Goal: Transaction & Acquisition: Book appointment/travel/reservation

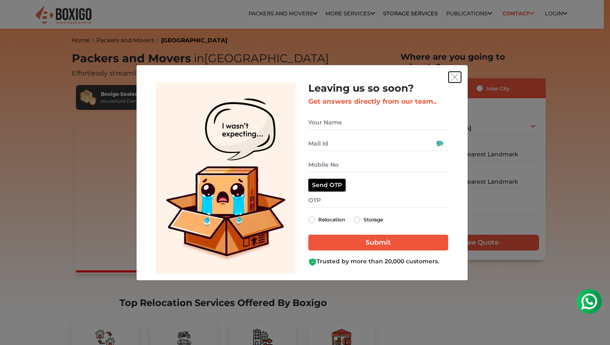
click at [454, 76] on img "get free quote dialog" at bounding box center [454, 76] width 7 height 7
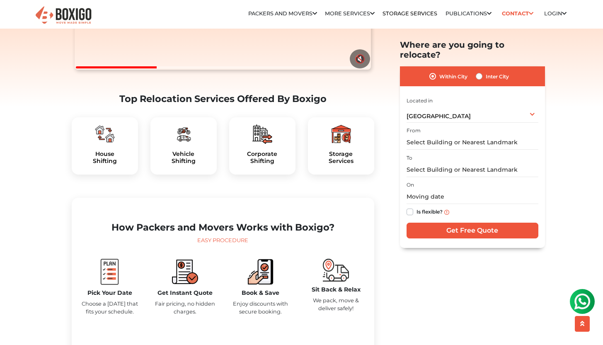
scroll to position [233, 0]
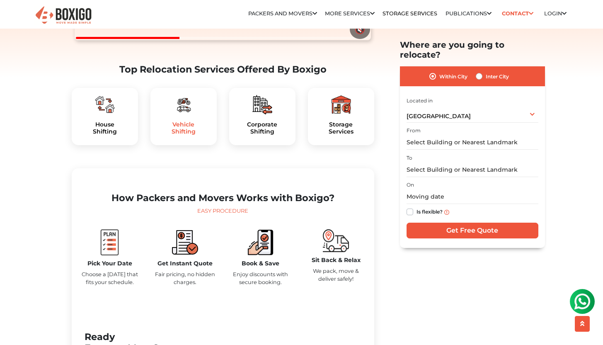
click at [188, 135] on h5 "Vehicle Shifting" at bounding box center [183, 128] width 53 height 14
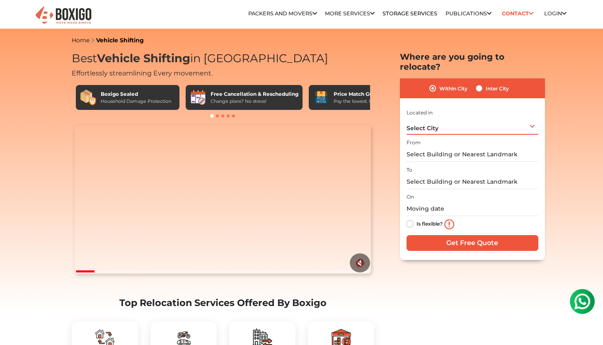
click at [463, 120] on div "Select City Select City [GEOGRAPHIC_DATA] [GEOGRAPHIC_DATA] [GEOGRAPHIC_DATA] […" at bounding box center [473, 125] width 132 height 17
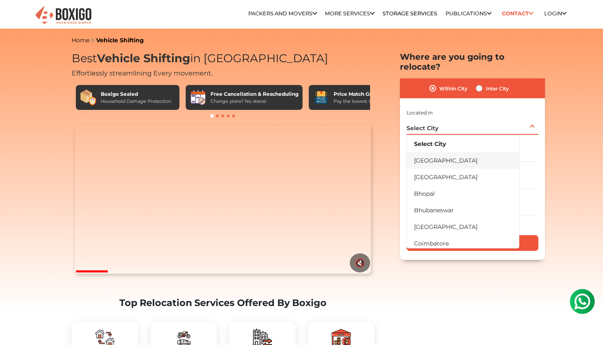
click at [459, 152] on li "[GEOGRAPHIC_DATA]" at bounding box center [463, 160] width 113 height 17
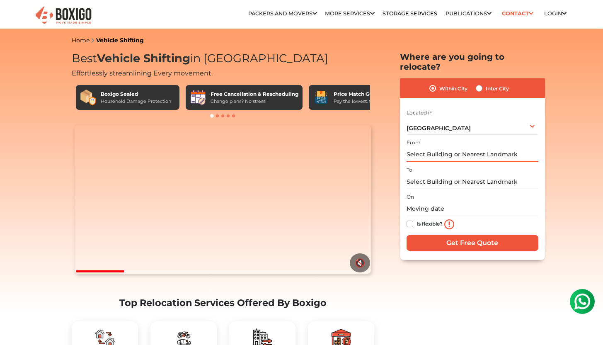
click at [458, 147] on input "text" at bounding box center [473, 154] width 132 height 15
click at [486, 83] on label "Inter City" at bounding box center [497, 88] width 23 height 10
click at [482, 83] on input "Inter City" at bounding box center [479, 87] width 7 height 8
radio input "true"
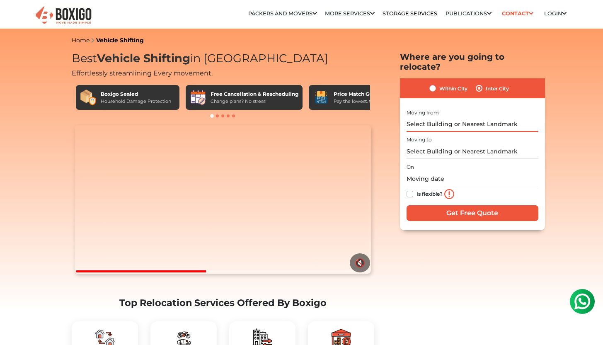
click at [466, 117] on input "text" at bounding box center [473, 124] width 132 height 15
click at [465, 117] on input "text" at bounding box center [473, 124] width 132 height 15
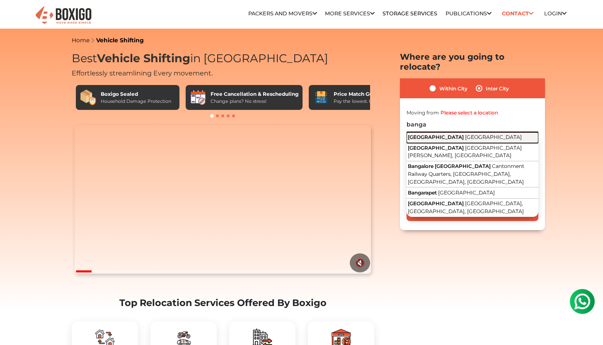
click at [465, 132] on button "[GEOGRAPHIC_DATA] [GEOGRAPHIC_DATA]" at bounding box center [473, 137] width 132 height 11
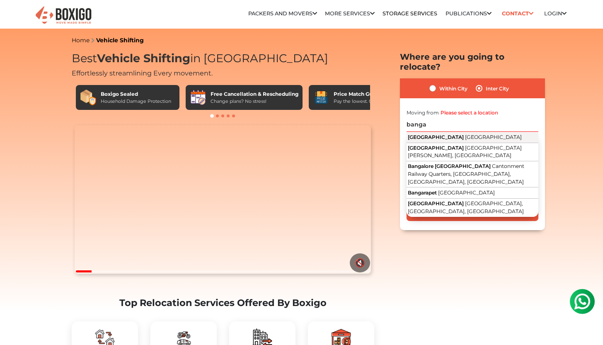
type input "[GEOGRAPHIC_DATA], [GEOGRAPHIC_DATA]"
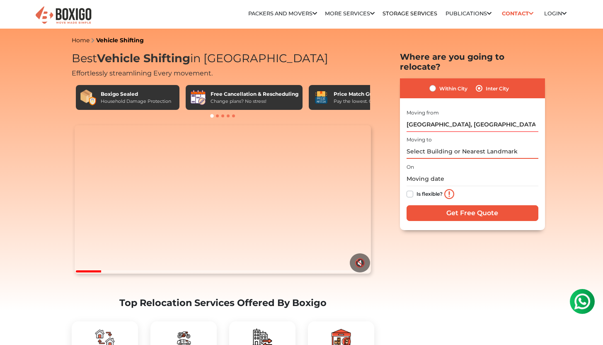
click at [457, 144] on input "text" at bounding box center [473, 151] width 132 height 15
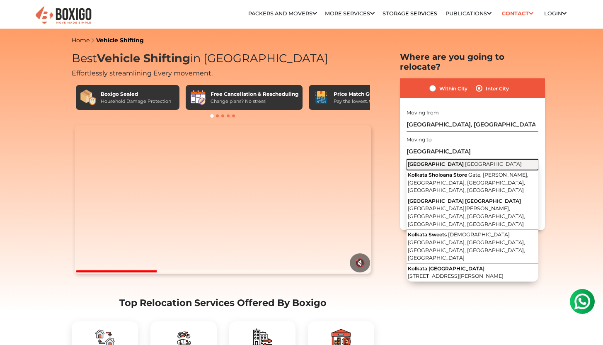
click at [465, 161] on span "[GEOGRAPHIC_DATA]" at bounding box center [493, 164] width 57 height 6
type input "[GEOGRAPHIC_DATA], [GEOGRAPHIC_DATA]"
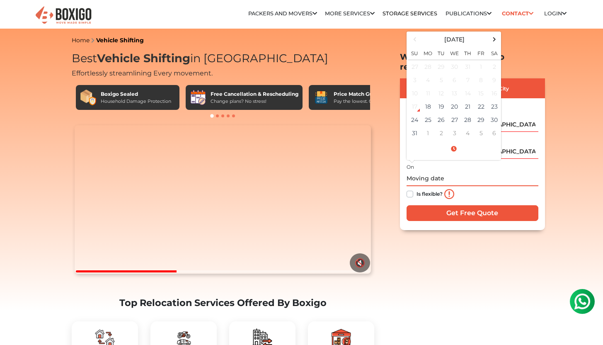
click at [440, 173] on input "text" at bounding box center [473, 179] width 132 height 15
click at [417, 126] on td "31" at bounding box center [414, 132] width 13 height 13
type input "[DATE] 12:00 AM"
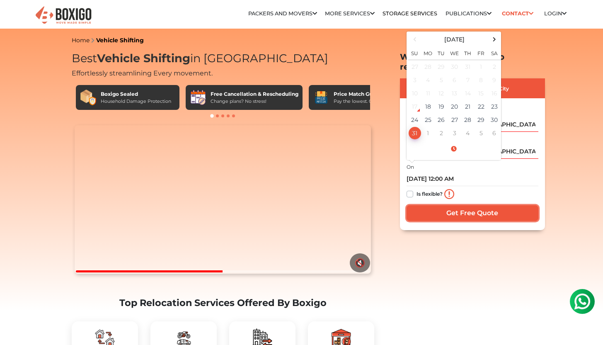
click at [454, 210] on input "Get Free Quote" at bounding box center [473, 213] width 132 height 16
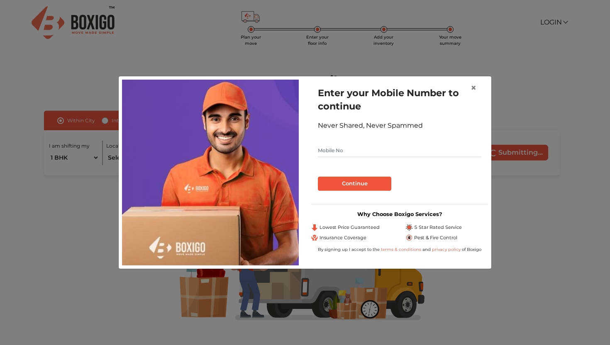
click at [379, 156] on input "text" at bounding box center [399, 150] width 163 height 13
click at [368, 182] on button "Continue" at bounding box center [354, 184] width 73 height 14
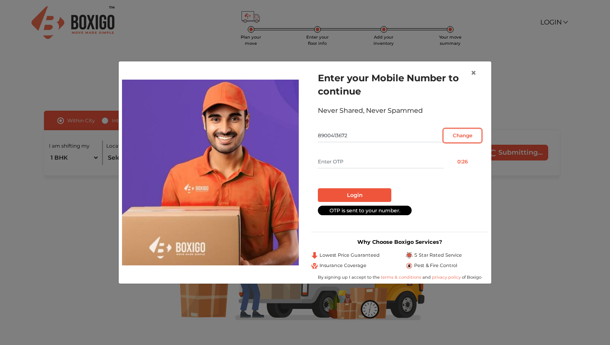
click at [460, 134] on input "Change" at bounding box center [462, 135] width 38 height 13
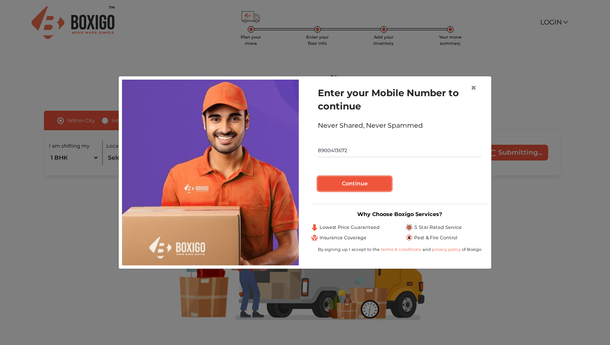
click at [372, 188] on button "Continue" at bounding box center [354, 184] width 73 height 14
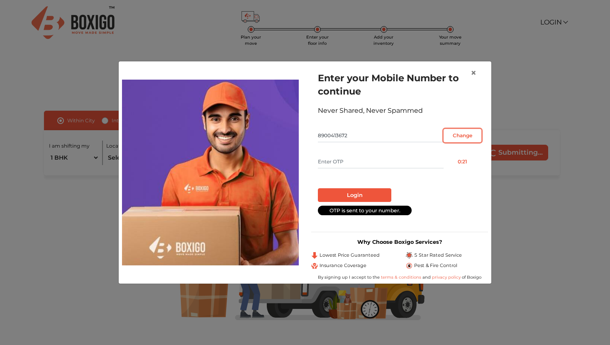
click at [461, 136] on input "Change" at bounding box center [462, 135] width 38 height 13
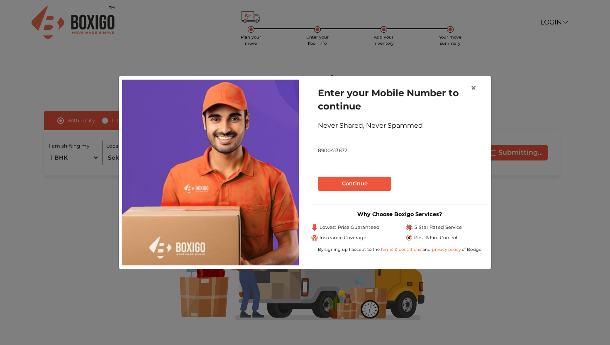
click at [352, 147] on input "8900413672" at bounding box center [399, 150] width 163 height 13
type input "8250329493"
click at [350, 185] on button "Continue" at bounding box center [354, 184] width 73 height 14
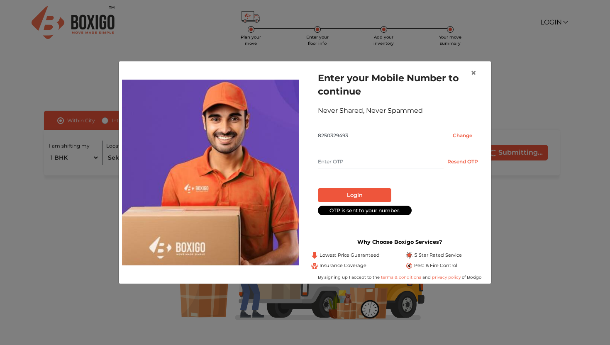
click at [342, 163] on input "text" at bounding box center [381, 161] width 126 height 13
type input "5921"
click at [327, 197] on button "Login" at bounding box center [354, 195] width 73 height 14
radio input "false"
radio input "true"
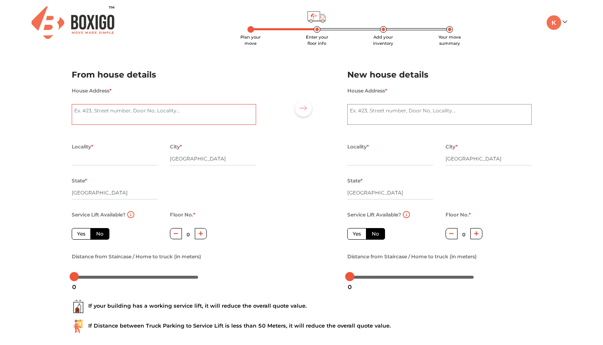
click at [218, 123] on textarea "House Address *" at bounding box center [164, 114] width 185 height 21
click at [145, 81] on h2 "From house details" at bounding box center [164, 75] width 185 height 14
click at [123, 160] on input "text" at bounding box center [115, 158] width 86 height 13
click at [83, 112] on textarea "Kodathi Gate sarjapur" at bounding box center [164, 114] width 185 height 21
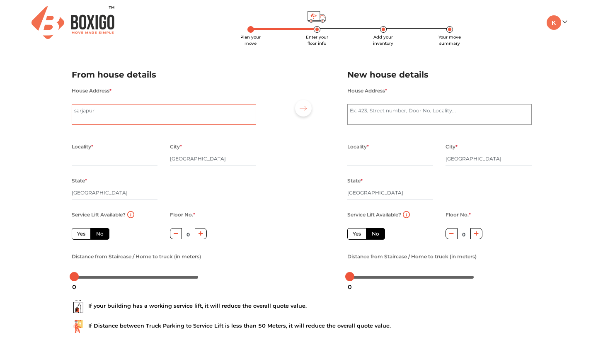
type textarea "sarjapur"
click at [86, 155] on input "text" at bounding box center [115, 158] width 86 height 13
paste input "Kodathi Gate"
type input "Kodathi Gate"
click at [200, 235] on icon "button" at bounding box center [201, 233] width 5 height 5
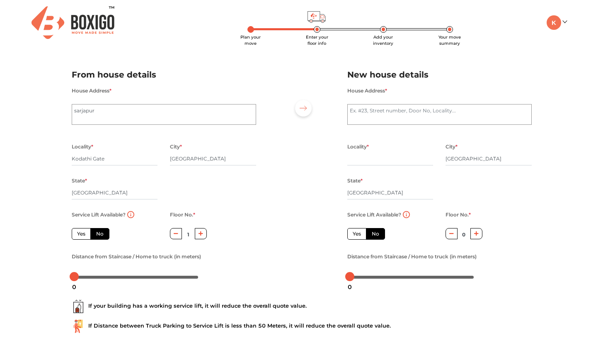
click at [200, 235] on icon "button" at bounding box center [201, 233] width 5 height 5
type input "2"
click at [367, 112] on textarea "House Address *" at bounding box center [440, 114] width 185 height 21
type textarea "k"
click at [310, 185] on div at bounding box center [302, 172] width 79 height 228
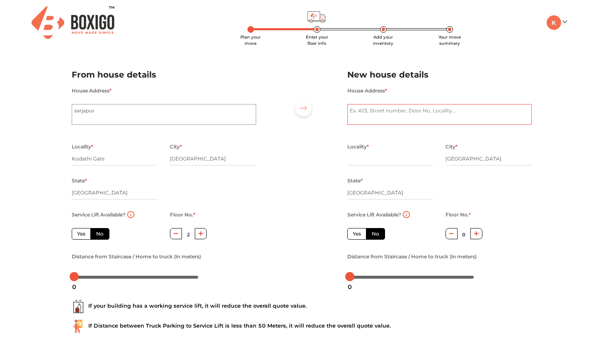
click at [387, 119] on textarea "House Address *" at bounding box center [440, 114] width 185 height 21
type textarea "biswa Bangla gate"
click at [353, 159] on input "text" at bounding box center [391, 158] width 86 height 13
click at [374, 109] on textarea "biswa Bangla gate" at bounding box center [440, 114] width 185 height 21
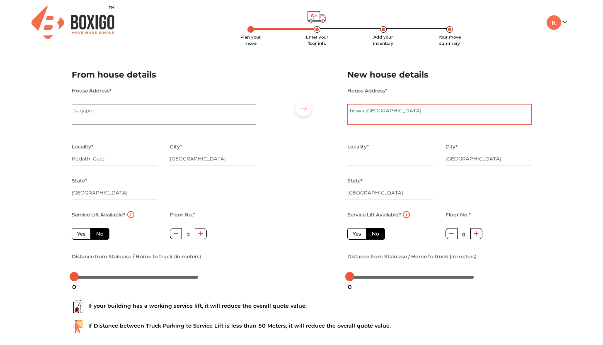
click at [374, 109] on textarea "biswa Bangla gate" at bounding box center [440, 114] width 185 height 21
click at [366, 160] on input "text" at bounding box center [391, 158] width 86 height 13
paste input "biswa Bangla gate"
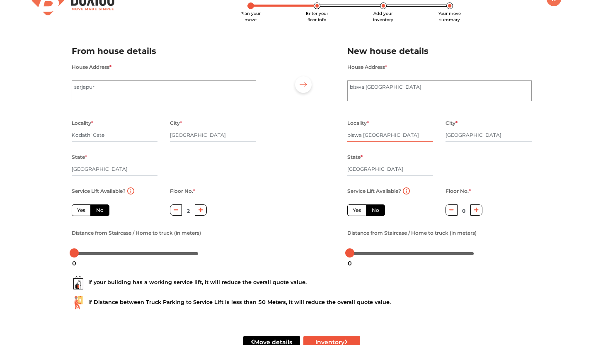
scroll to position [49, 0]
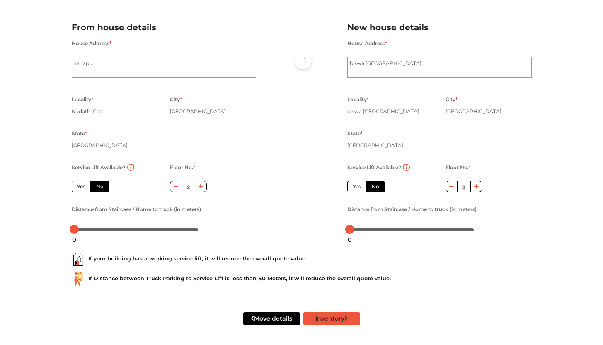
type input "biswa Bangla gate"
click at [327, 317] on button "Inventory" at bounding box center [332, 318] width 57 height 13
radio input "true"
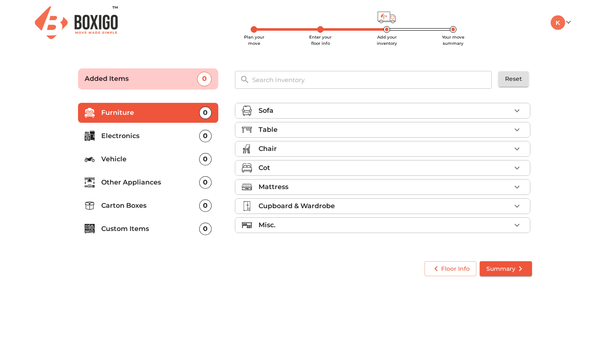
click at [161, 160] on p "Vehicle" at bounding box center [150, 159] width 98 height 10
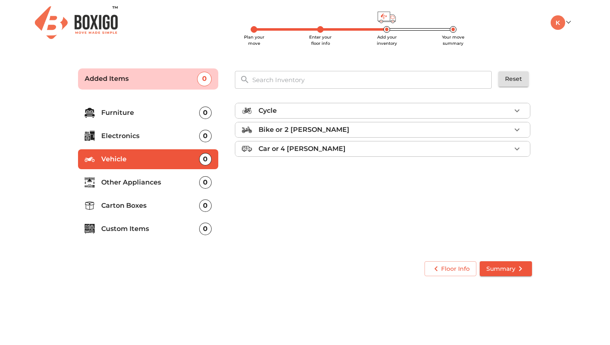
click at [384, 126] on div "Bike or 2 wheeler" at bounding box center [384, 130] width 252 height 10
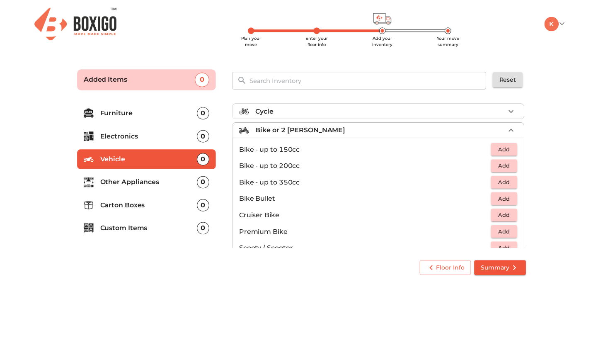
scroll to position [16, 0]
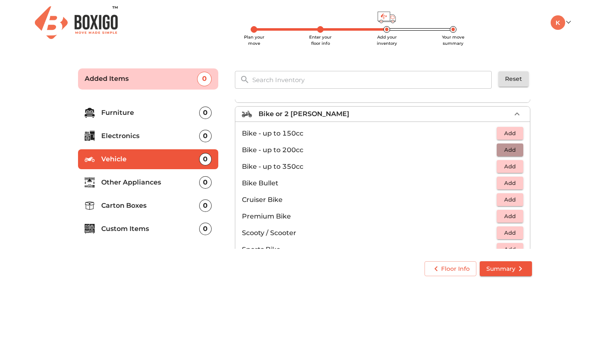
click at [501, 151] on span "Add" at bounding box center [510, 150] width 18 height 10
click at [510, 272] on span "Summary" at bounding box center [505, 269] width 39 height 10
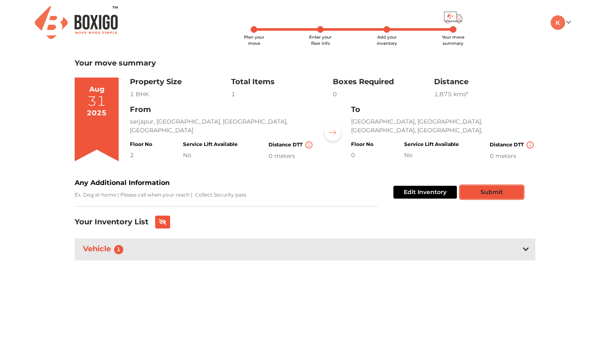
click at [485, 197] on button "Submit" at bounding box center [491, 192] width 63 height 13
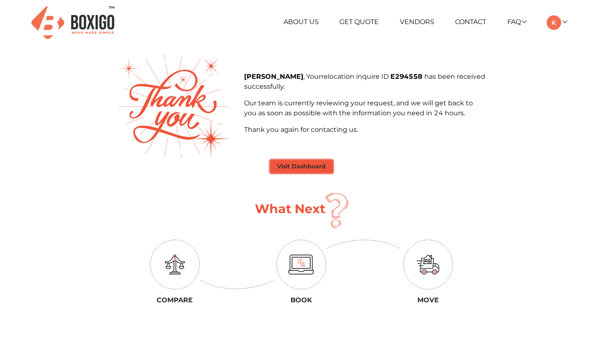
click at [280, 161] on button "Visit Dashboard" at bounding box center [301, 166] width 63 height 13
